Goal: Task Accomplishment & Management: Manage account settings

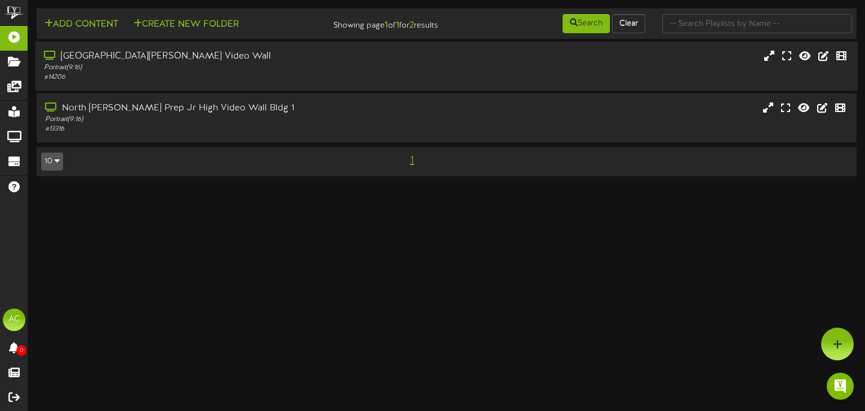
click at [219, 59] on div "[GEOGRAPHIC_DATA][PERSON_NAME] Video Wall" at bounding box center [206, 56] width 325 height 13
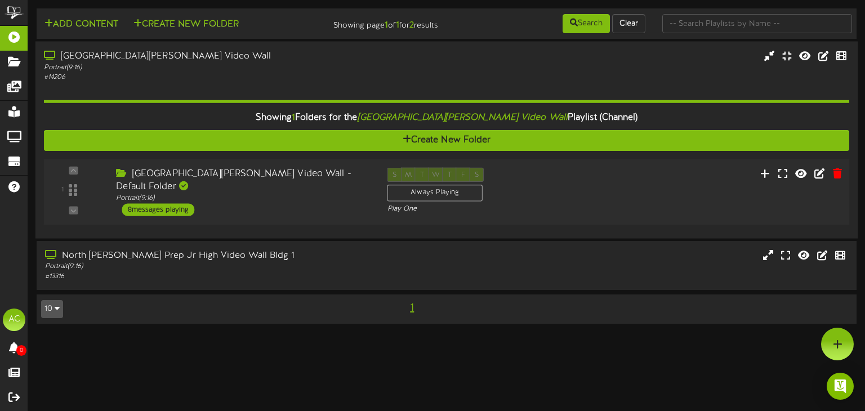
click at [281, 205] on div "[GEOGRAPHIC_DATA][PERSON_NAME] Video Wall - Default Folder Portrait ( 9:16 ) 8 …" at bounding box center [243, 192] width 271 height 48
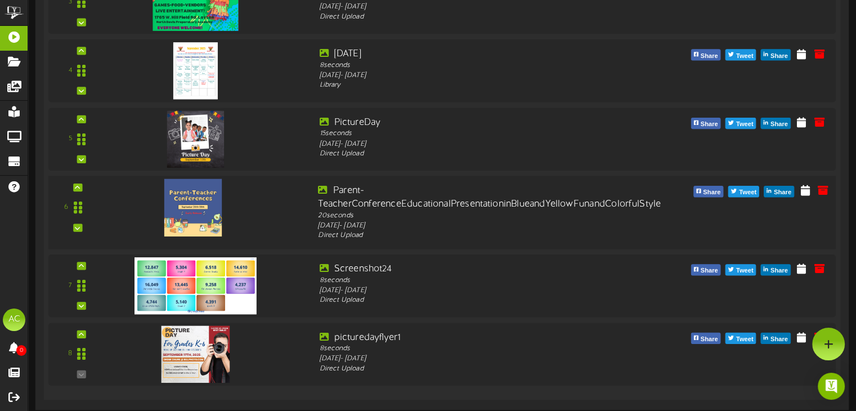
scroll to position [431, 0]
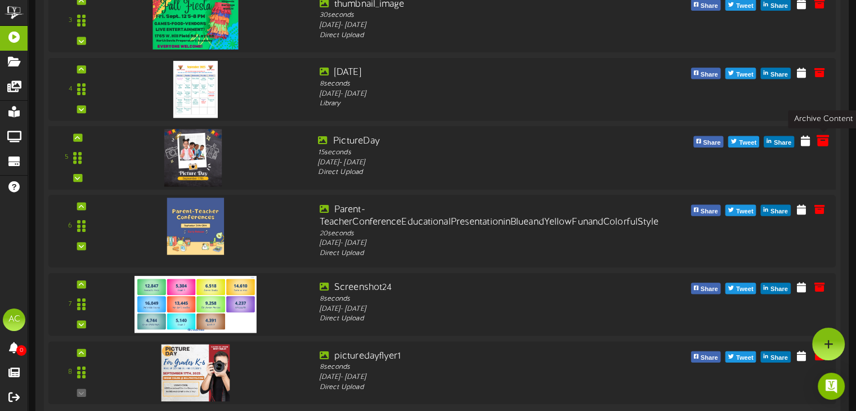
click at [819, 145] on icon at bounding box center [823, 139] width 12 height 12
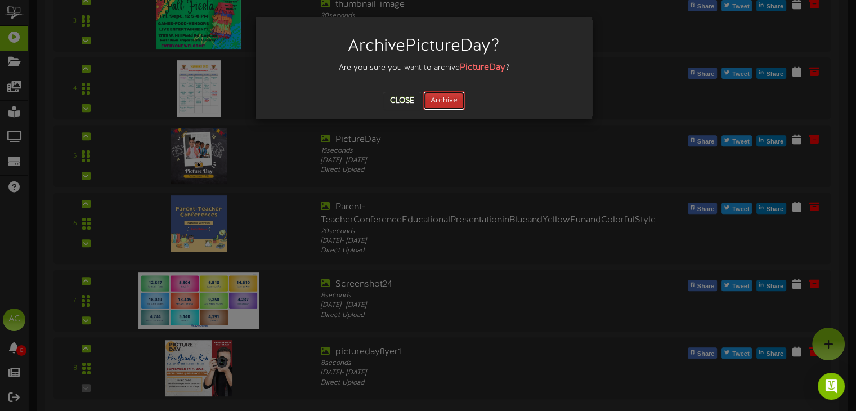
click at [448, 103] on button "Archive" at bounding box center [444, 100] width 42 height 19
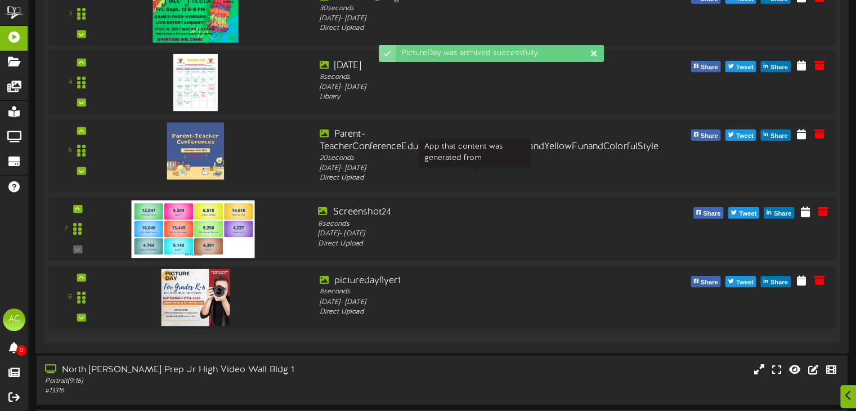
scroll to position [438, 0]
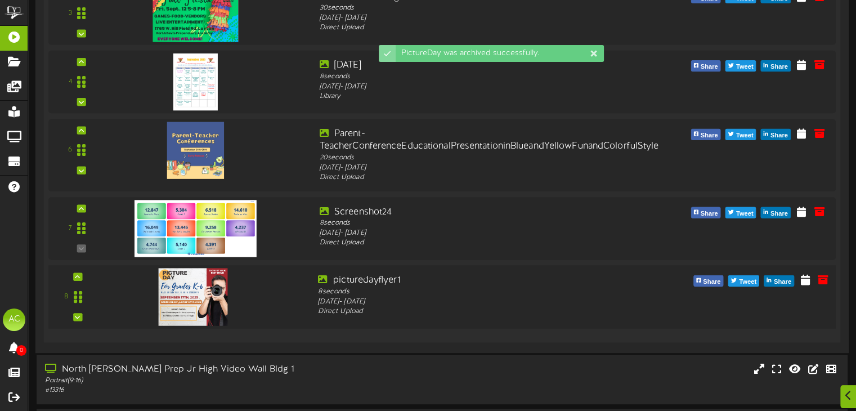
click at [185, 300] on img at bounding box center [193, 296] width 69 height 57
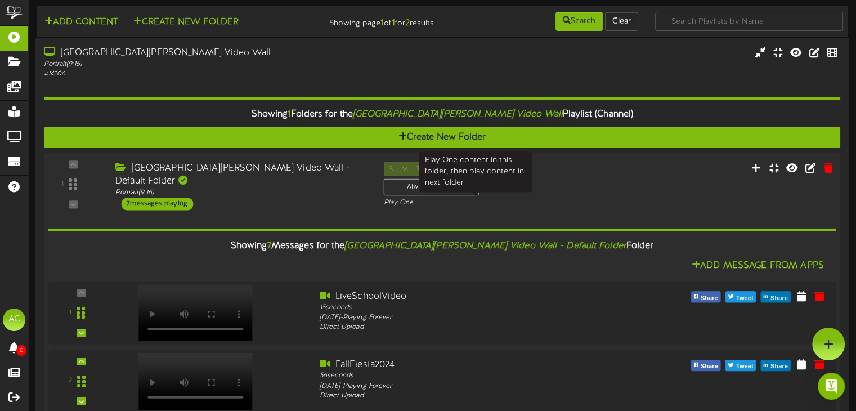
scroll to position [0, 0]
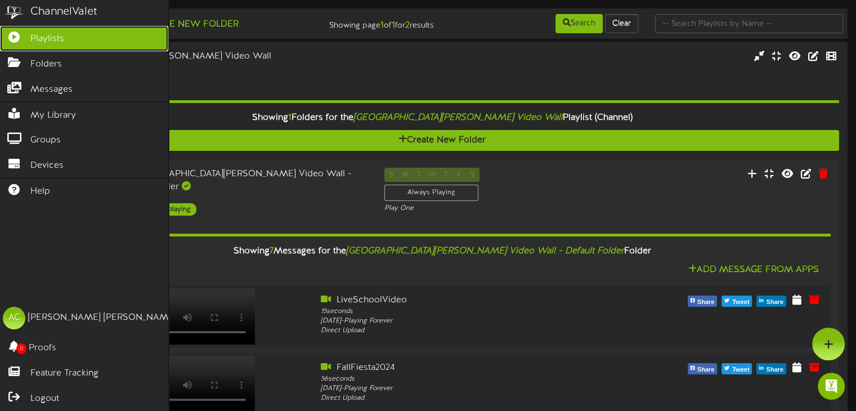
click at [35, 34] on span "Playlists" at bounding box center [47, 39] width 34 height 13
click at [51, 10] on div "ChannelValet" at bounding box center [63, 12] width 67 height 16
